Goal: Navigation & Orientation: Find specific page/section

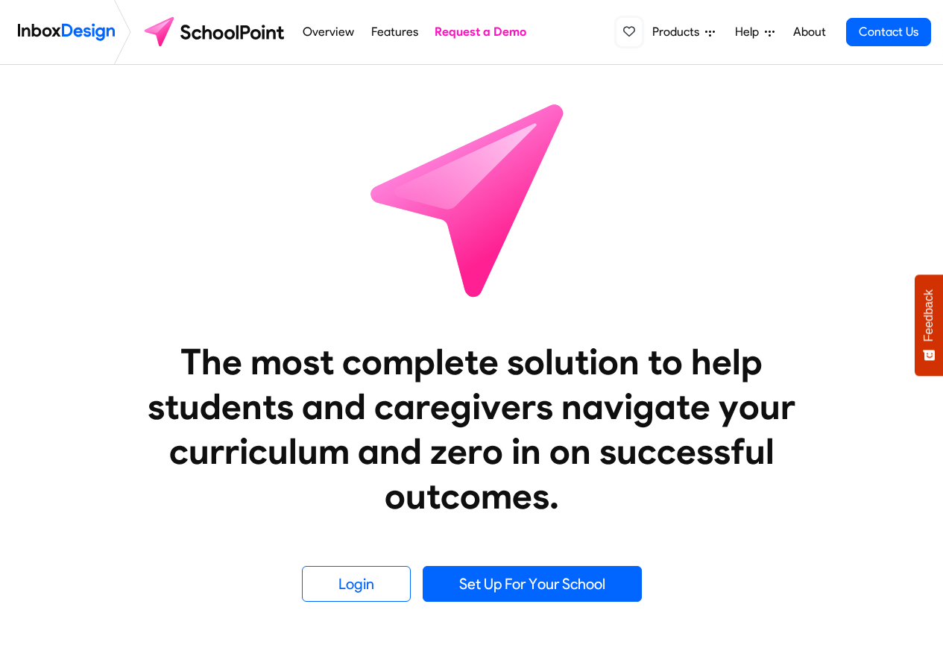
click at [635, 34] on icon at bounding box center [629, 31] width 12 height 12
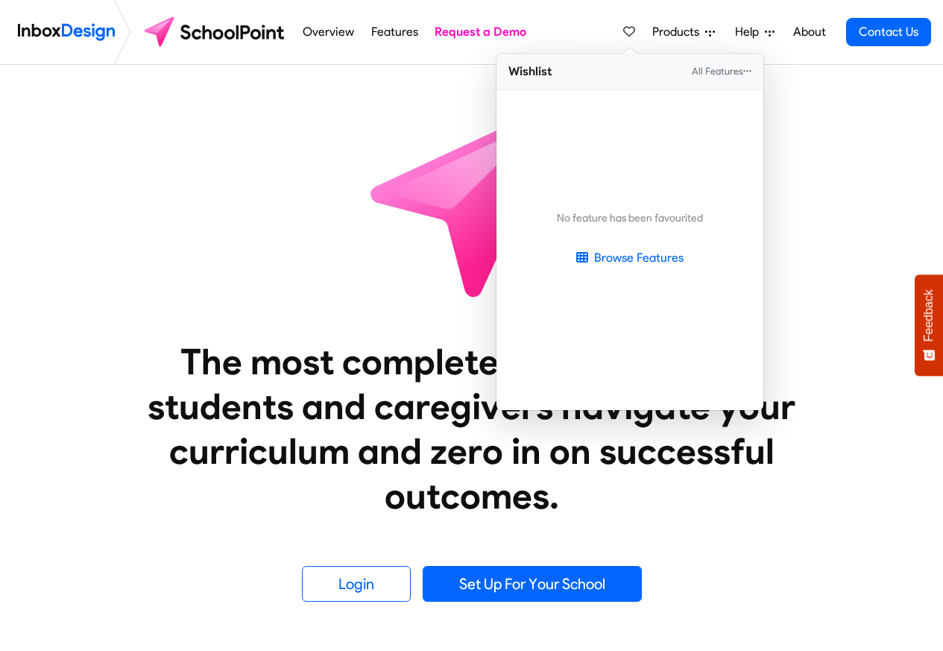
click at [754, 33] on span "Help" at bounding box center [750, 32] width 30 height 18
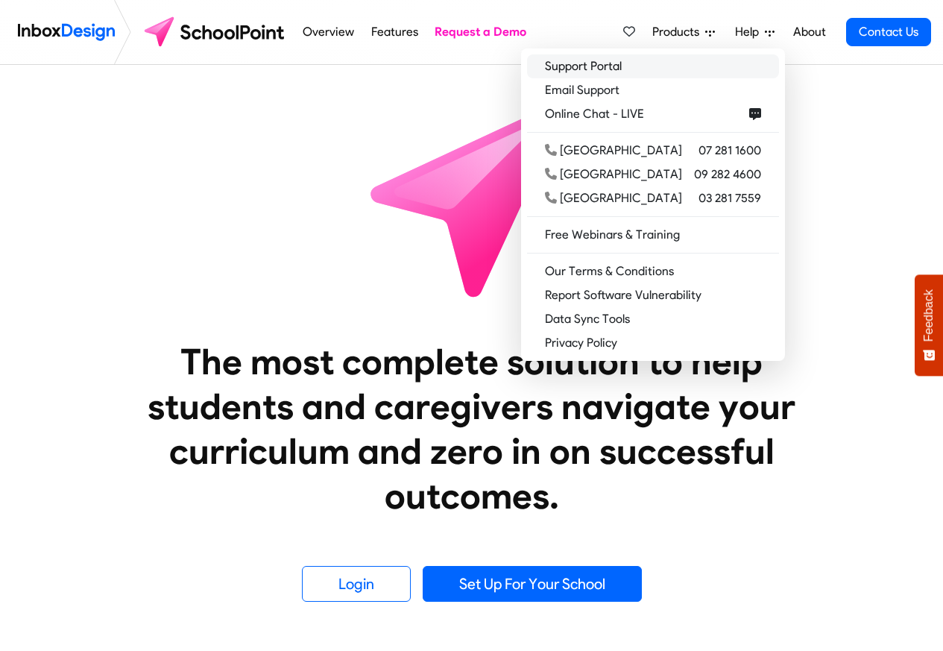
click at [621, 66] on link "Support Portal" at bounding box center [653, 66] width 252 height 24
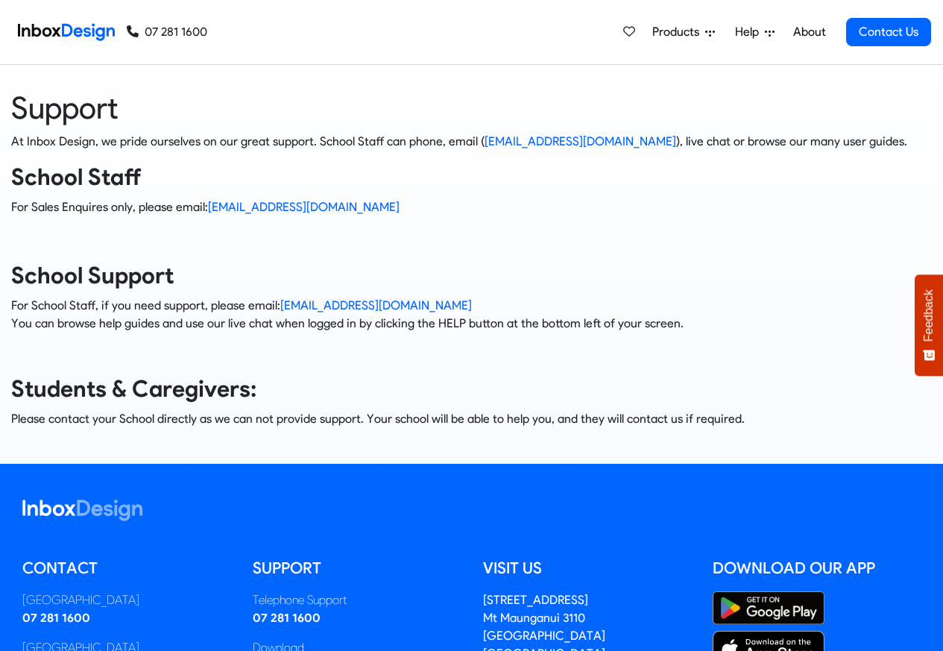
click at [682, 32] on span "Products" at bounding box center [678, 32] width 53 height 18
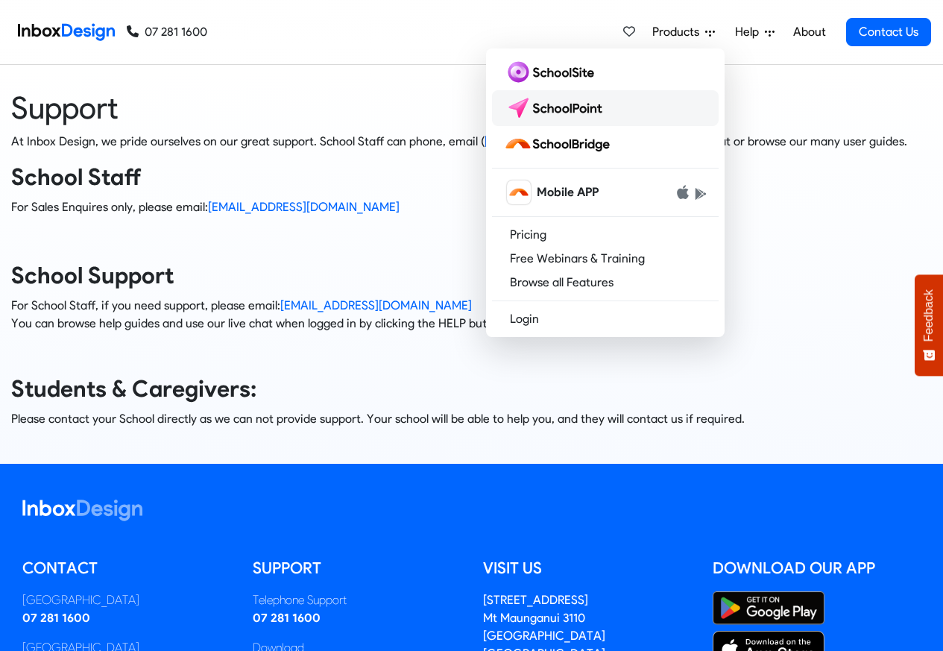
click at [552, 101] on img at bounding box center [556, 108] width 105 height 24
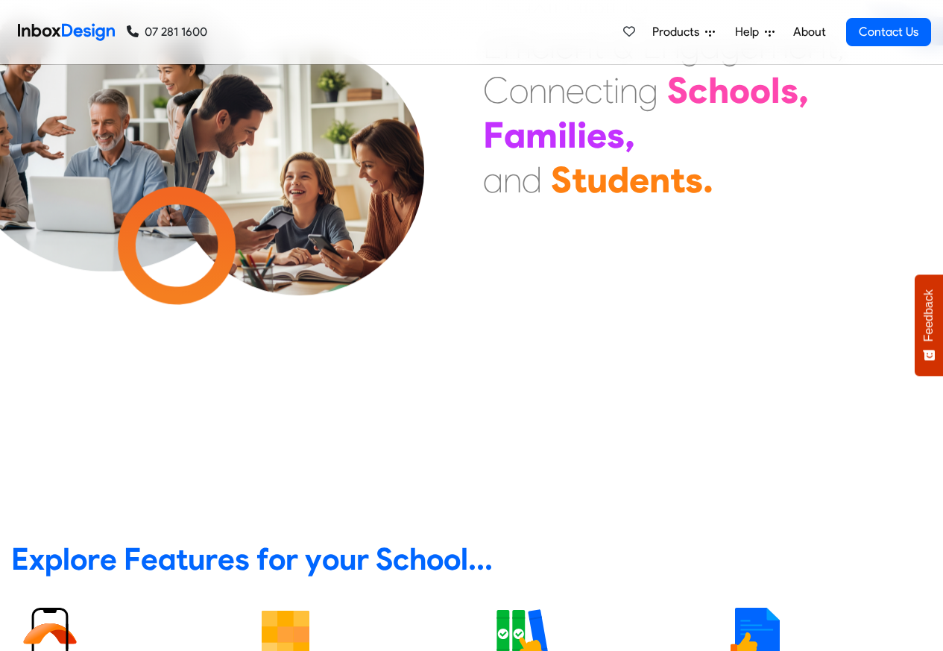
scroll to position [626, 0]
